Goal: Answer question/provide support: Share knowledge or assist other users

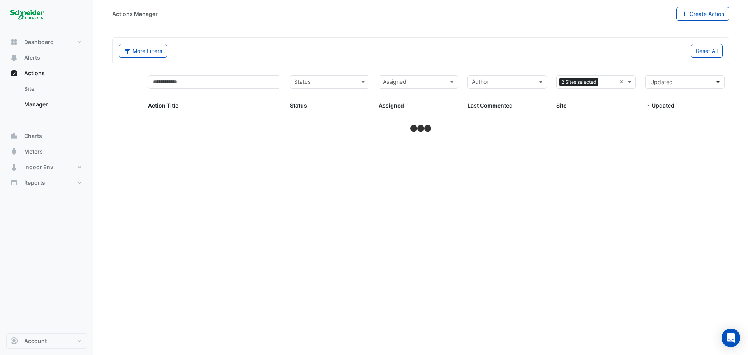
select select "**"
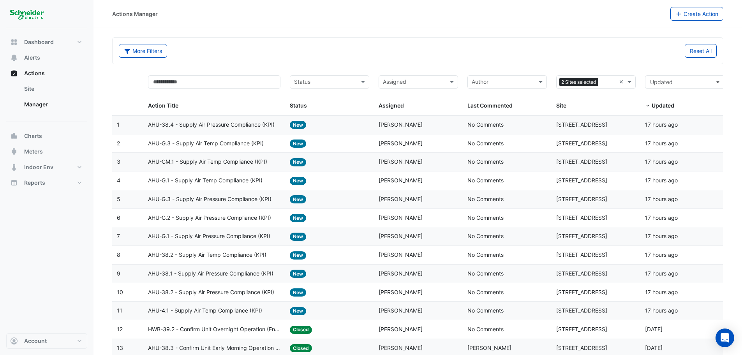
click at [413, 84] on input "text" at bounding box center [414, 82] width 62 height 9
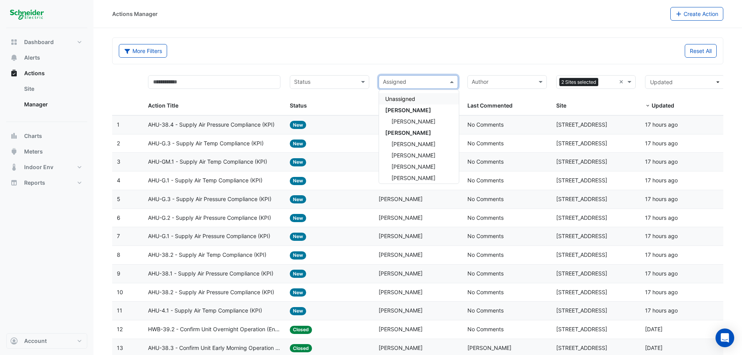
click at [413, 84] on input "text" at bounding box center [414, 82] width 62 height 9
click at [601, 84] on div at bounding box center [608, 83] width 16 height 11
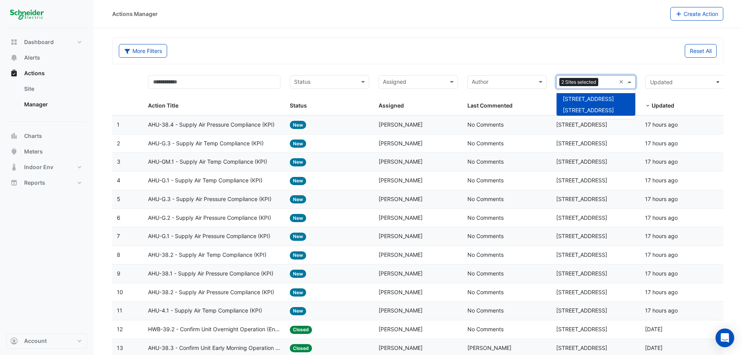
click at [581, 97] on span "[STREET_ADDRESS]" at bounding box center [588, 98] width 51 height 7
click at [419, 83] on input "text" at bounding box center [414, 82] width 62 height 9
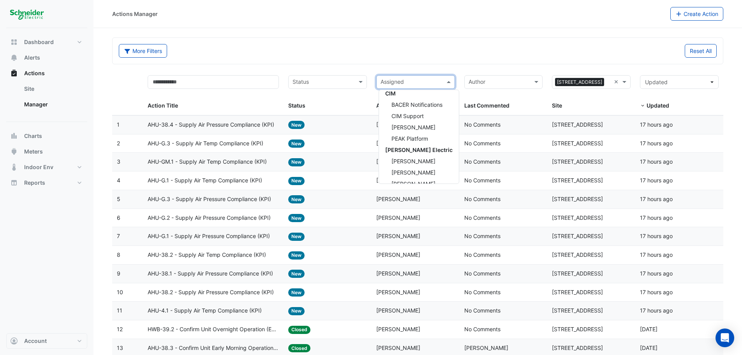
scroll to position [156, 0]
click at [426, 157] on span "[PERSON_NAME]" at bounding box center [413, 157] width 44 height 7
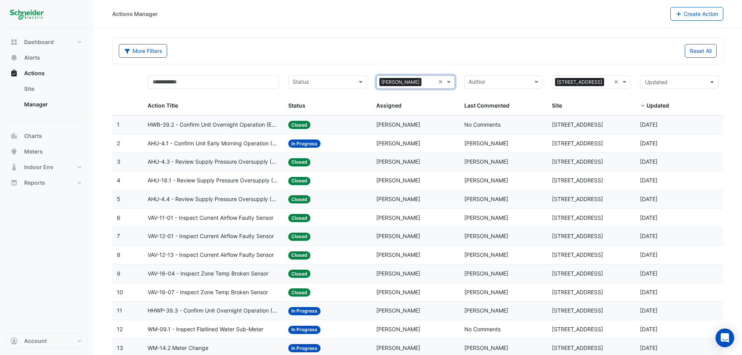
click at [246, 141] on span "AHU-4.1 - Confirm Unit Early Morning Operation (Energy Saving)" at bounding box center [213, 143] width 131 height 9
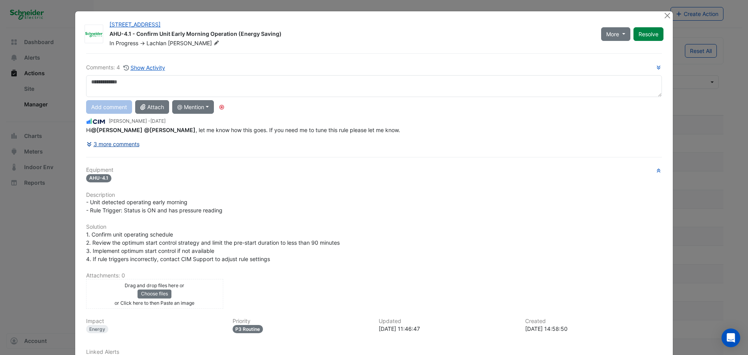
click at [109, 144] on button "3 more comments" at bounding box center [113, 144] width 54 height 14
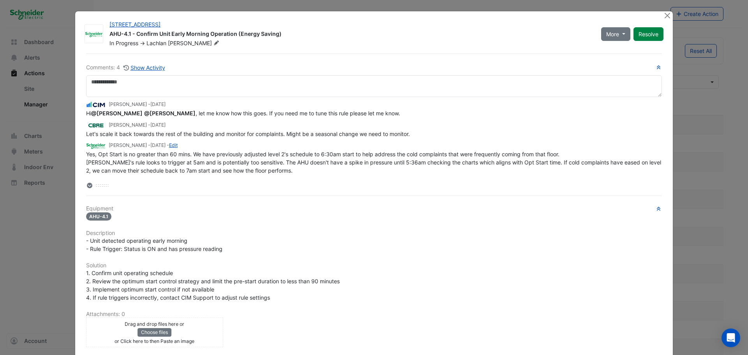
click at [111, 162] on span "Yes, Opt Start is no greater than 60 mins. We have previously adjusted level 2'…" at bounding box center [374, 162] width 576 height 23
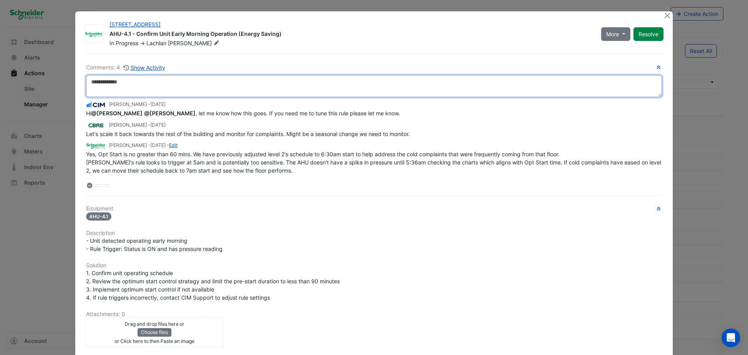
click at [141, 93] on textarea at bounding box center [373, 86] width 575 height 22
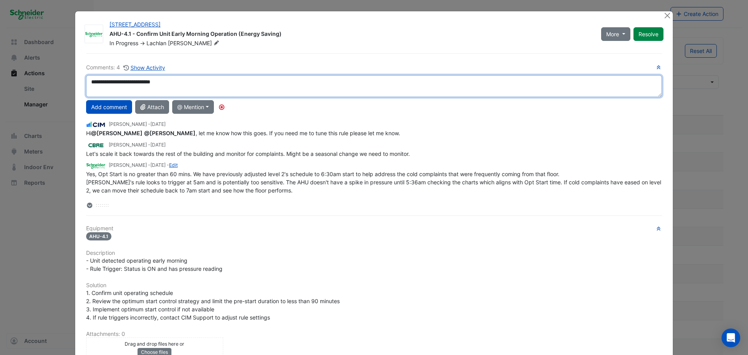
click at [132, 110] on div "**********" at bounding box center [373, 136] width 575 height 146
type textarea "**********"
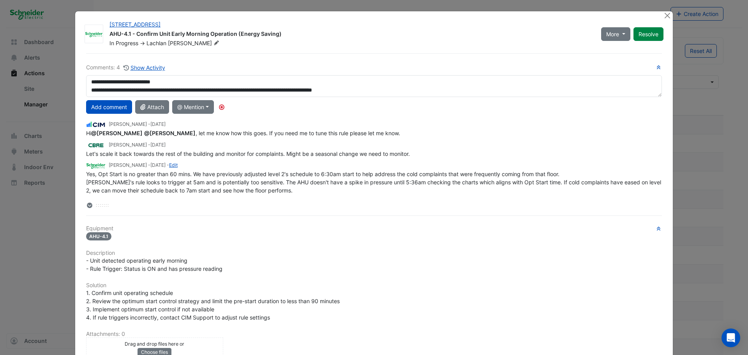
click at [113, 108] on button "Add comment" at bounding box center [109, 107] width 46 height 14
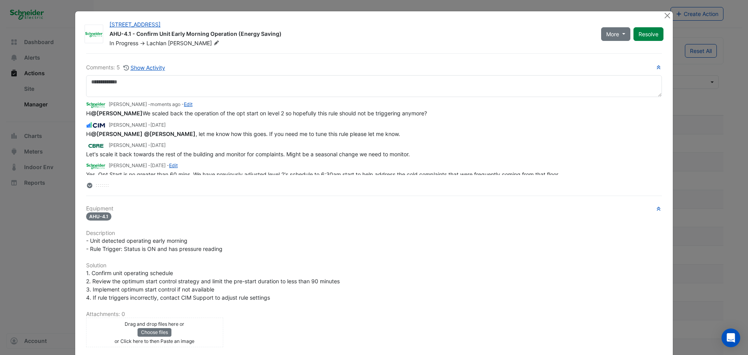
click at [311, 116] on span "Hi @[PERSON_NAME] We scaled back the operation of the opt start on level 2 so h…" at bounding box center [256, 113] width 341 height 7
click at [193, 105] on div "[PERSON_NAME] - moments ago - Edit" at bounding box center [373, 104] width 575 height 9
click at [191, 104] on link "Edit" at bounding box center [188, 104] width 9 height 6
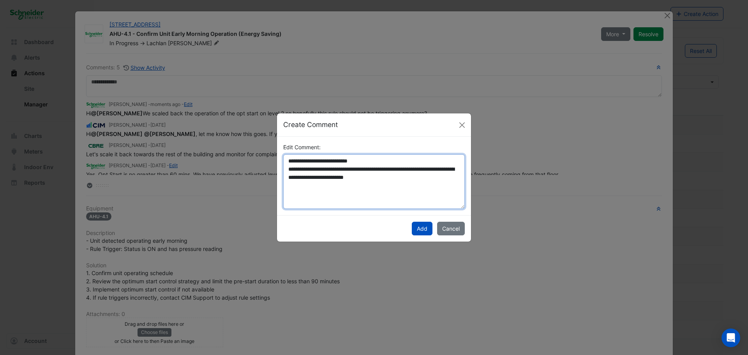
drag, startPoint x: 420, startPoint y: 179, endPoint x: 479, endPoint y: 166, distance: 60.9
click at [420, 179] on textarea "**********" at bounding box center [373, 181] width 181 height 55
type textarea "**********"
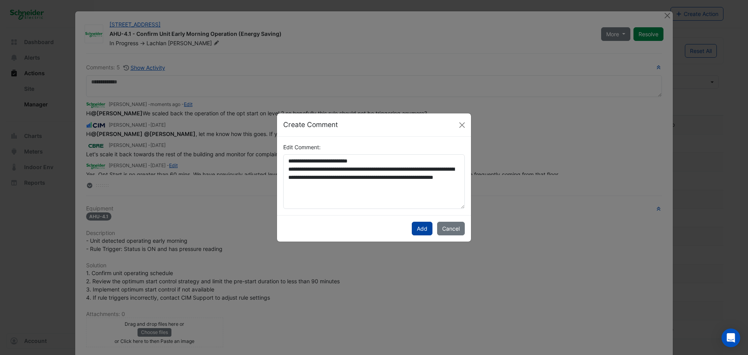
click at [423, 229] on button "Add" at bounding box center [422, 229] width 21 height 14
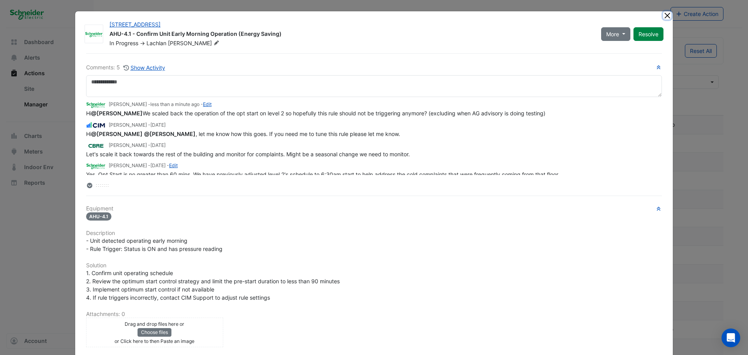
click at [663, 14] on button "Close" at bounding box center [667, 15] width 8 height 8
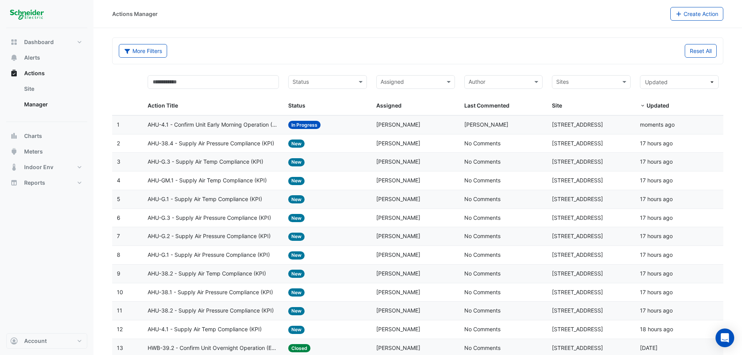
click at [417, 76] on div "Assigned" at bounding box center [409, 82] width 65 height 12
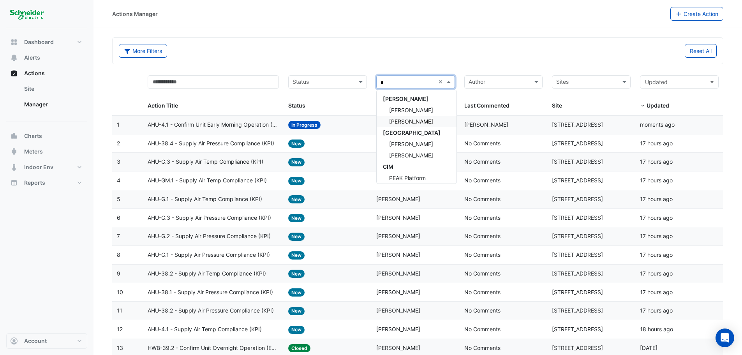
type input "**"
click at [422, 131] on span "[PERSON_NAME]" at bounding box center [411, 132] width 44 height 7
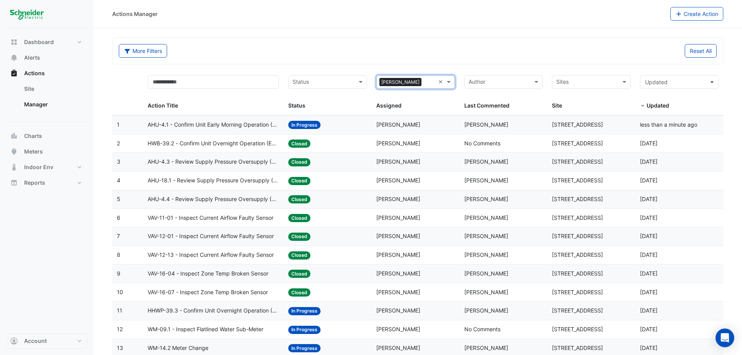
click at [243, 311] on span "HHWP-39.3 - Confirm Unit Overnight Operation (Energy Waste)" at bounding box center [213, 310] width 131 height 9
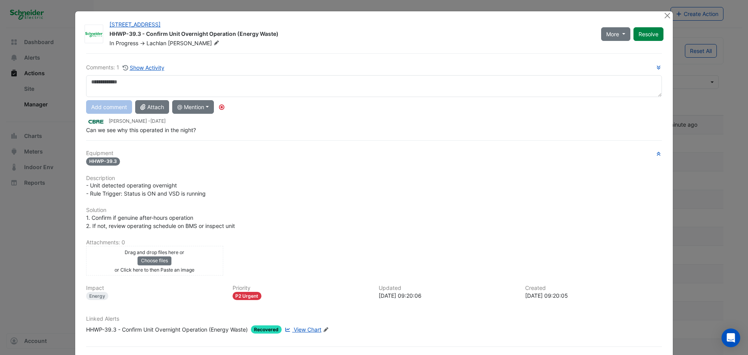
click at [147, 137] on div "Comments: 1 Show Activity Add comment Attach @ Mention [PERSON_NAME] [PERSON_NA…" at bounding box center [373, 211] width 585 height 316
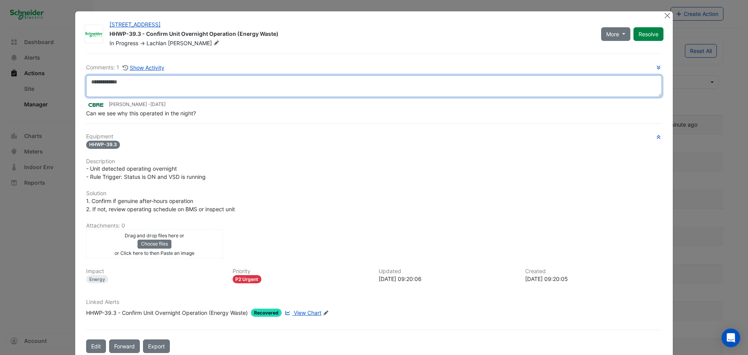
click at [140, 84] on textarea at bounding box center [373, 86] width 575 height 22
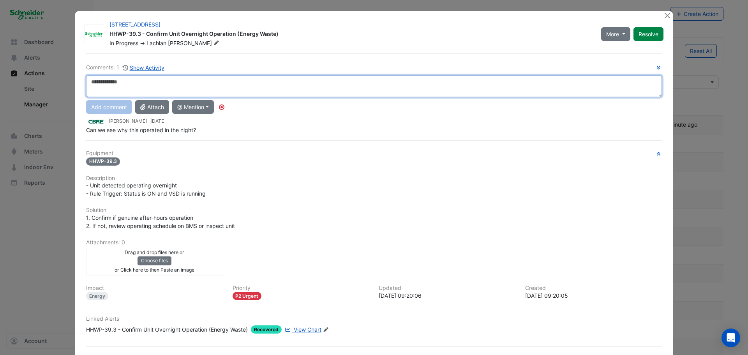
click at [359, 79] on textarea at bounding box center [373, 86] width 575 height 22
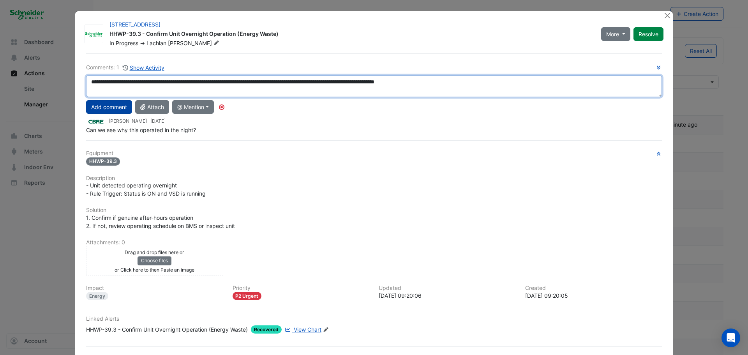
type textarea "**********"
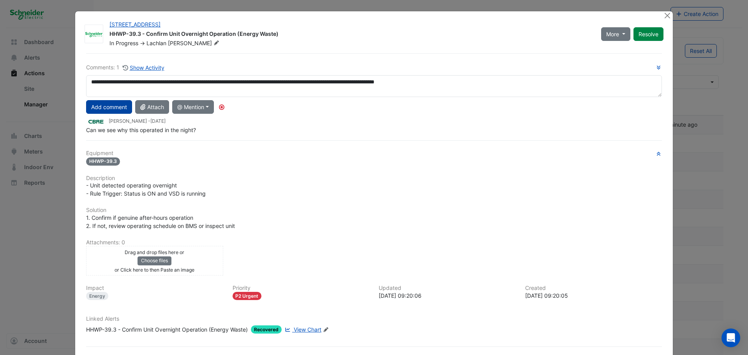
click at [114, 111] on button "Add comment" at bounding box center [109, 107] width 46 height 14
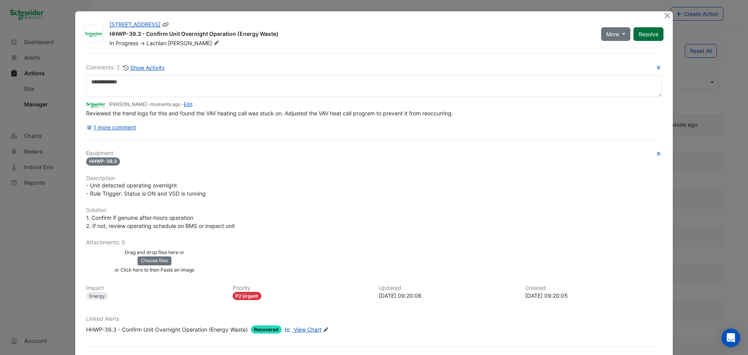
click at [635, 37] on button "Resolve" at bounding box center [648, 34] width 30 height 14
click at [663, 17] on button "Close" at bounding box center [667, 15] width 8 height 8
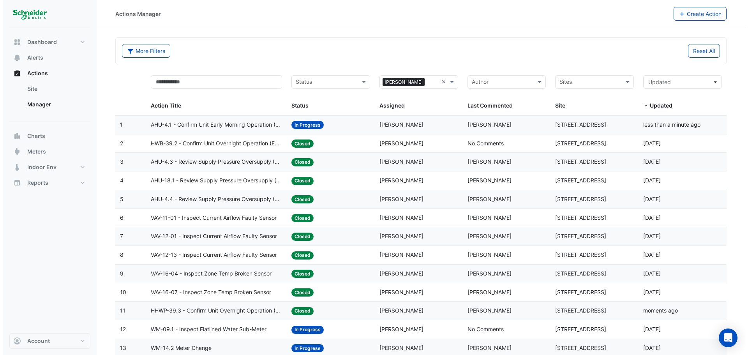
scroll to position [65, 0]
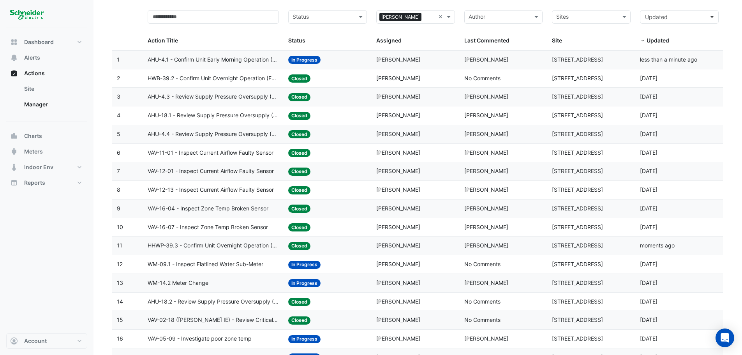
click at [188, 283] on span "WM-14.2 Meter Change" at bounding box center [178, 282] width 61 height 9
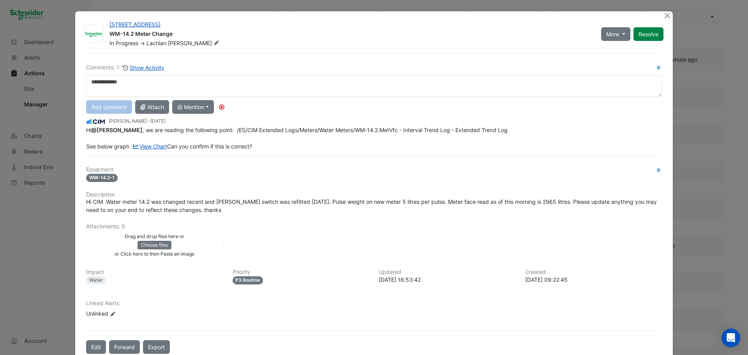
click at [154, 150] on span "Hi @[PERSON_NAME] , we are reading the following point: /ES/CIM Extended Logs/M…" at bounding box center [297, 138] width 423 height 23
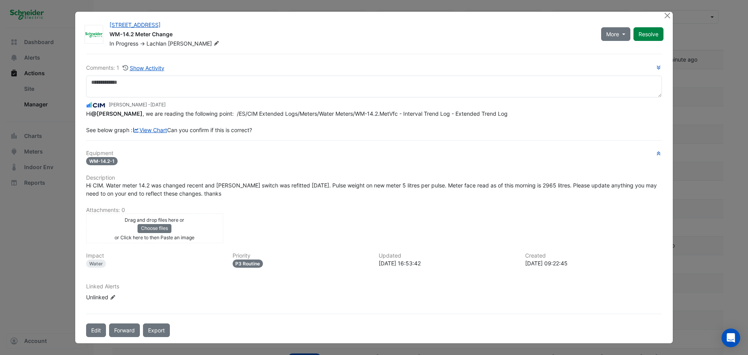
click at [118, 133] on span "Hi @[PERSON_NAME] , we are reading the following point: /ES/CIM Extended Logs/M…" at bounding box center [297, 121] width 423 height 23
